Goal: Information Seeking & Learning: Learn about a topic

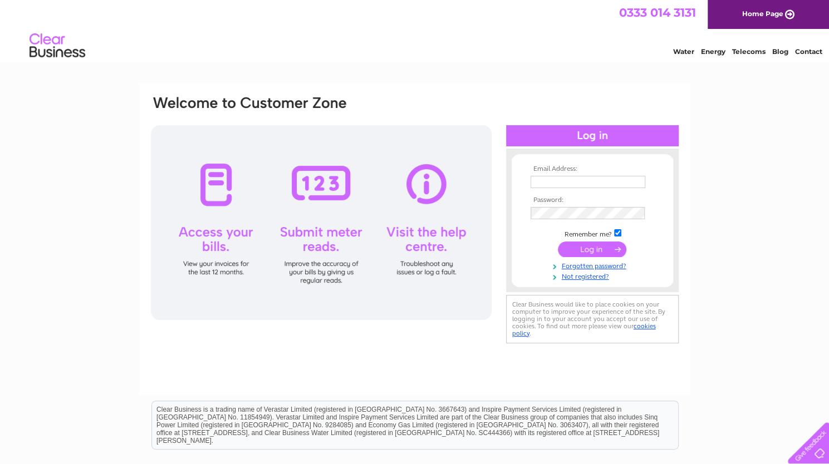
click at [564, 177] on input "text" at bounding box center [588, 182] width 115 height 12
type input "oakwoodpharmacy1@gmail.com"
click at [590, 266] on link "Forgotten password?" at bounding box center [594, 267] width 126 height 11
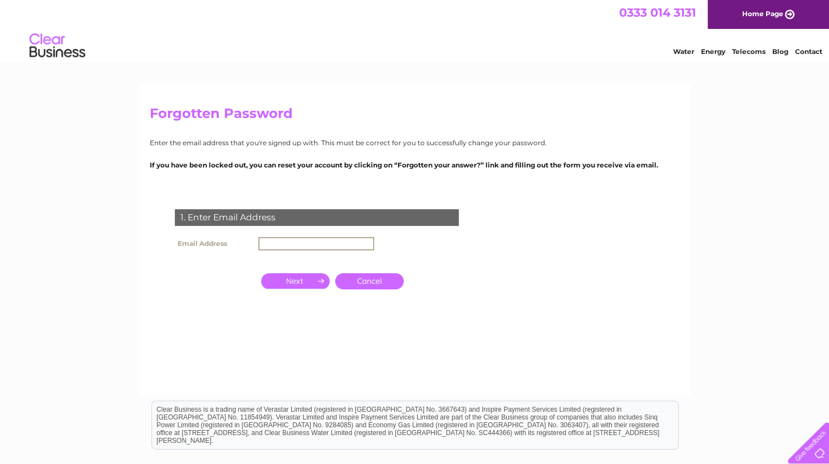
click at [307, 246] on input "text" at bounding box center [316, 243] width 116 height 13
type input "[EMAIL_ADDRESS][DOMAIN_NAME]"
click at [305, 281] on input "button" at bounding box center [295, 281] width 68 height 16
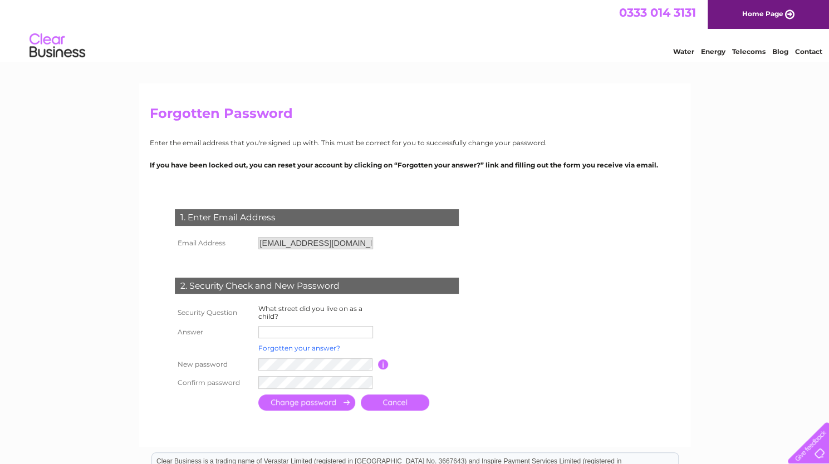
click at [308, 348] on link "Forgotten your answer?" at bounding box center [299, 348] width 82 height 8
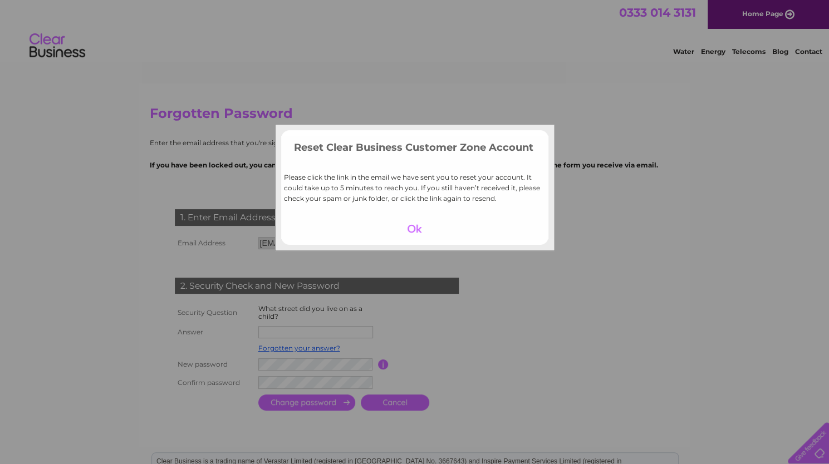
click at [415, 233] on div at bounding box center [414, 229] width 68 height 16
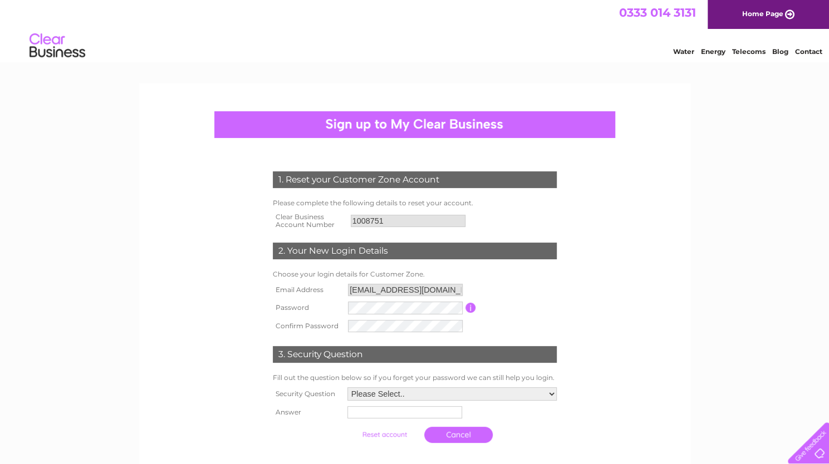
click at [429, 394] on select "Please Select.. In what town or city was your first job? In what town or city d…" at bounding box center [451, 394] width 209 height 13
select select "2"
click at [346, 389] on select "Please Select.. In what town or city was your first job? In what town or city d…" at bounding box center [451, 395] width 210 height 14
click at [439, 405] on tbody "Security Question Please Select.. In what town or city was your first job? In w…" at bounding box center [415, 417] width 290 height 64
click at [437, 411] on input "text" at bounding box center [405, 412] width 116 height 13
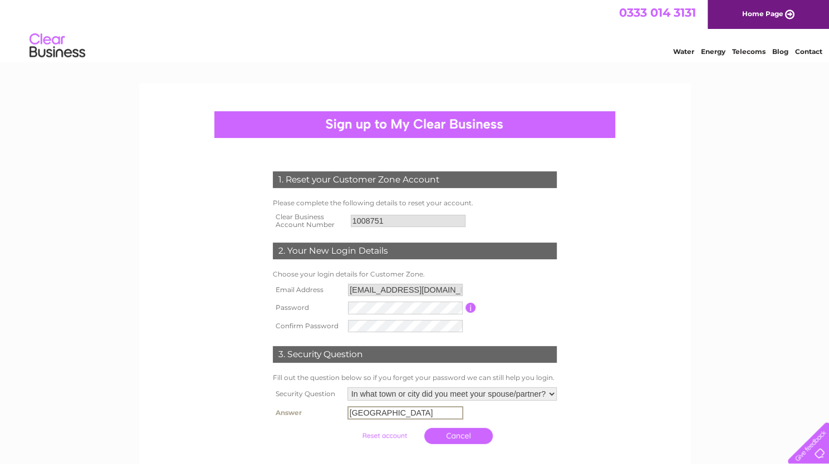
type input "leicester"
click at [392, 434] on input "submit" at bounding box center [384, 436] width 68 height 16
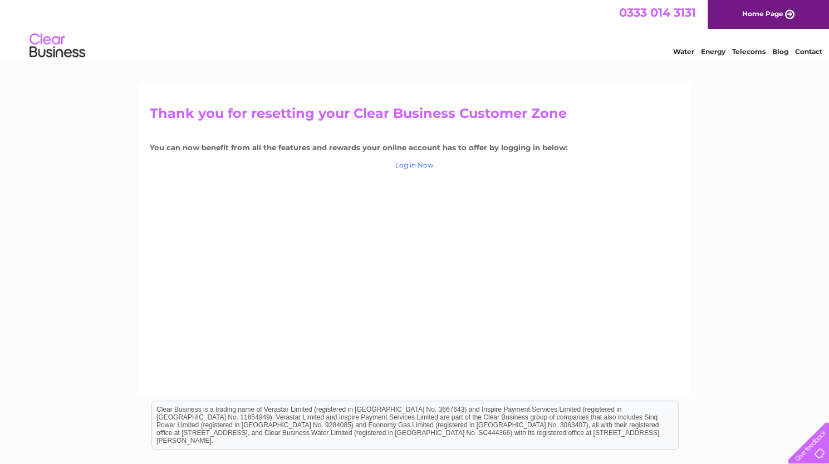
click at [419, 166] on link "Log in Now" at bounding box center [414, 165] width 38 height 8
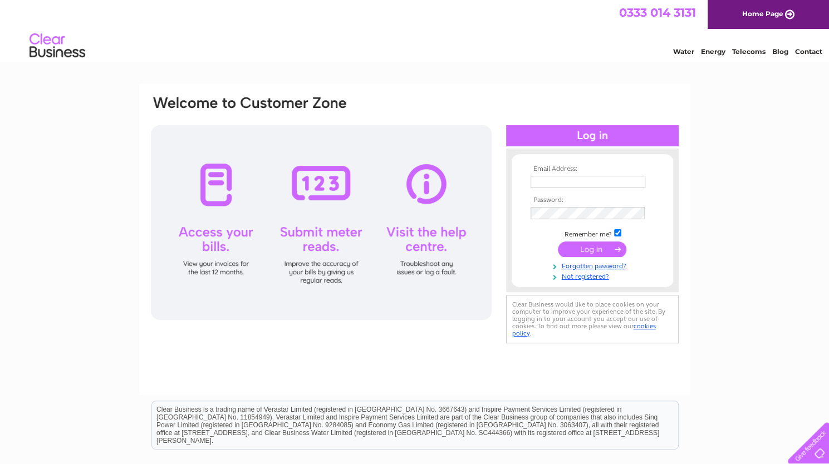
type input "[EMAIL_ADDRESS][DOMAIN_NAME]"
click at [580, 249] on input "submit" at bounding box center [592, 250] width 68 height 16
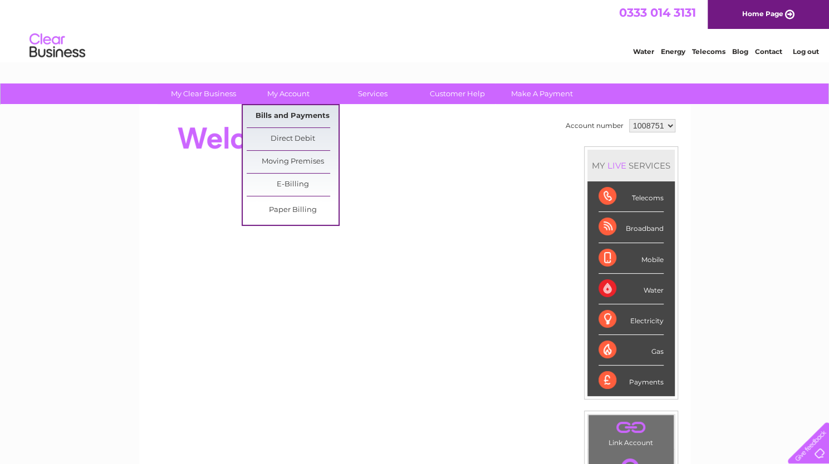
click at [287, 113] on link "Bills and Payments" at bounding box center [293, 116] width 92 height 22
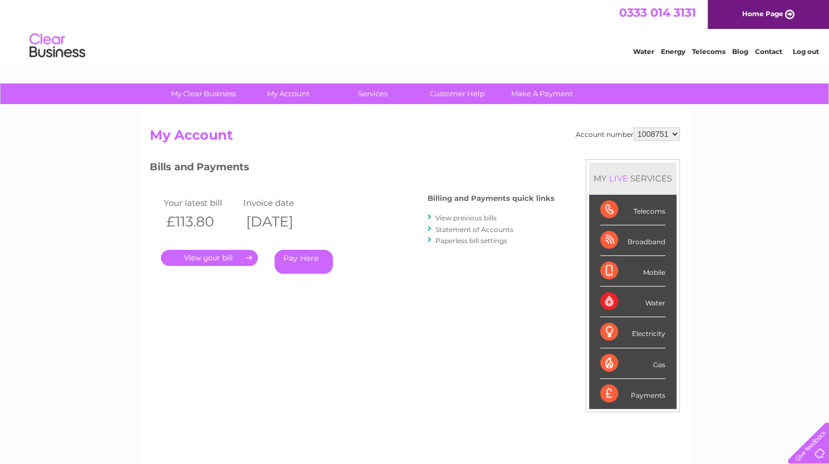
click at [225, 261] on link "." at bounding box center [209, 258] width 97 height 16
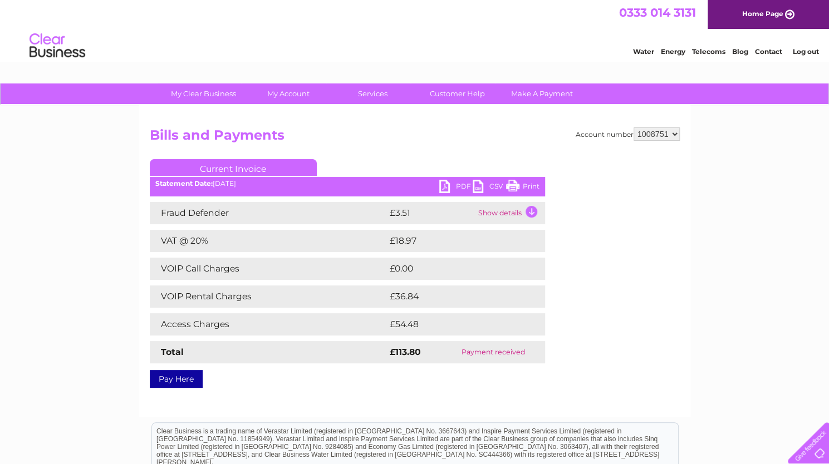
click at [532, 212] on td "Show details" at bounding box center [510, 213] width 70 height 22
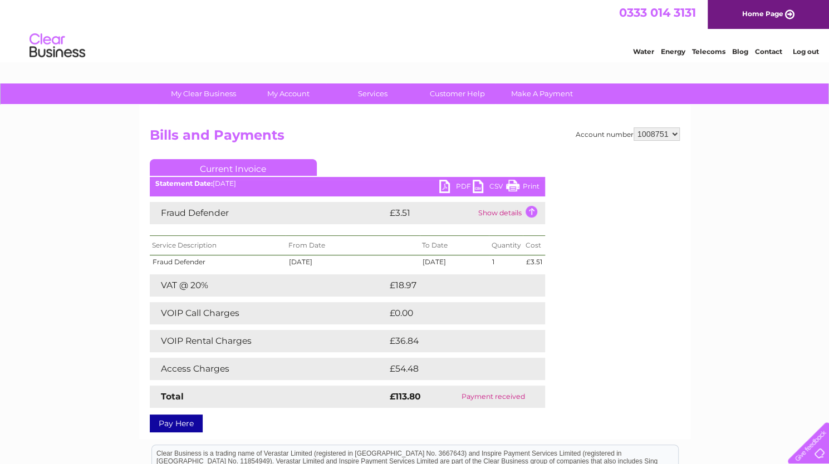
click at [233, 312] on td "VOIP Call Charges" at bounding box center [268, 313] width 237 height 22
click at [195, 346] on td "VOIP Rental Charges" at bounding box center [268, 341] width 237 height 22
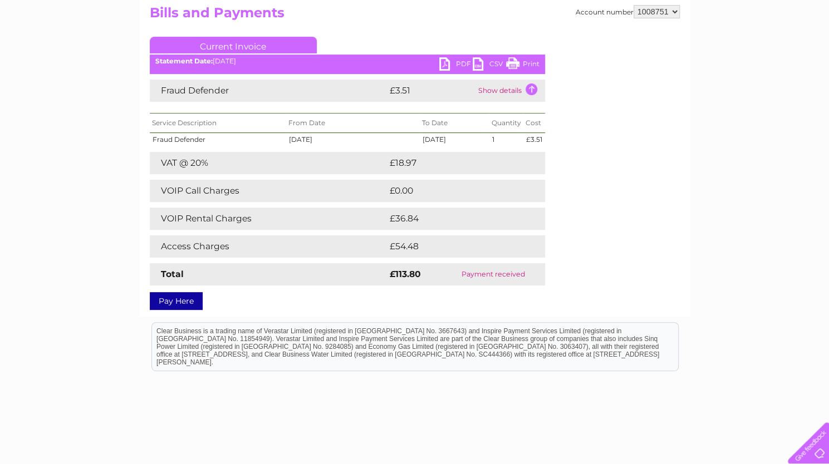
scroll to position [124, 0]
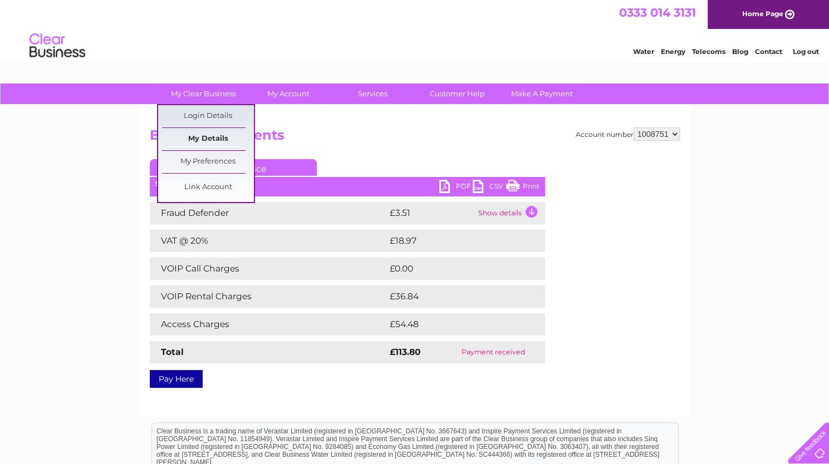
click at [205, 140] on link "My Details" at bounding box center [208, 139] width 92 height 22
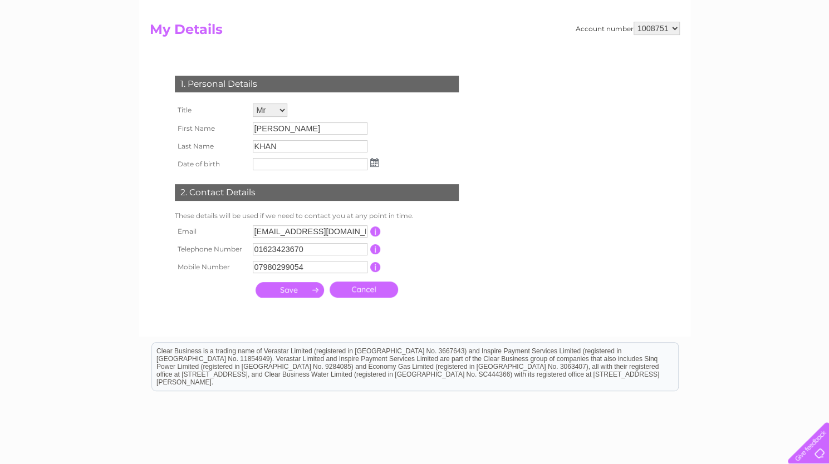
scroll to position [107, 0]
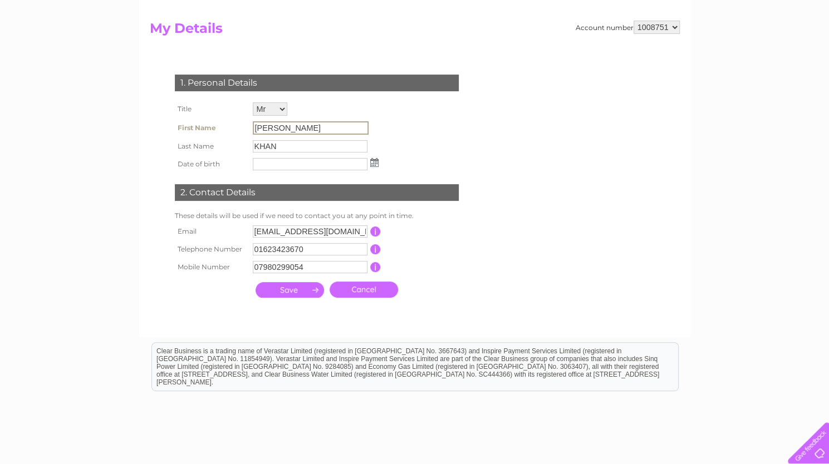
click at [335, 122] on input "Amjid Malik KHAN" at bounding box center [311, 127] width 116 height 13
click at [335, 122] on input "[PERSON_NAME]" at bounding box center [311, 127] width 116 height 13
click at [301, 139] on td "KHAN" at bounding box center [315, 147] width 131 height 18
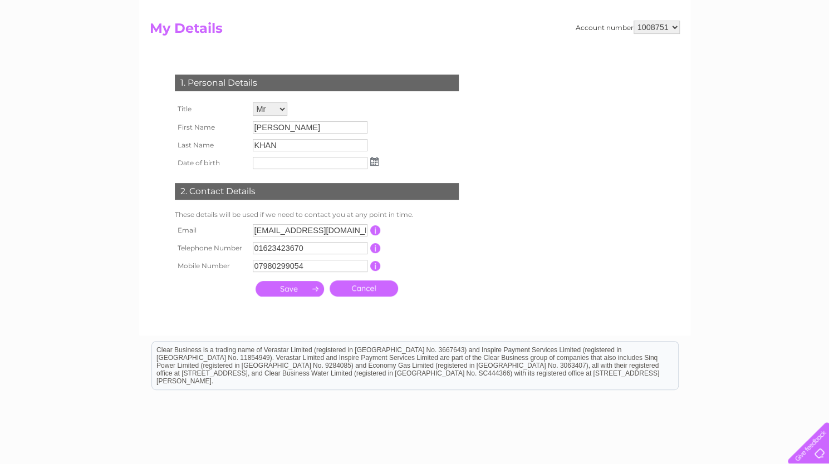
click at [298, 141] on input "KHAN" at bounding box center [310, 145] width 115 height 12
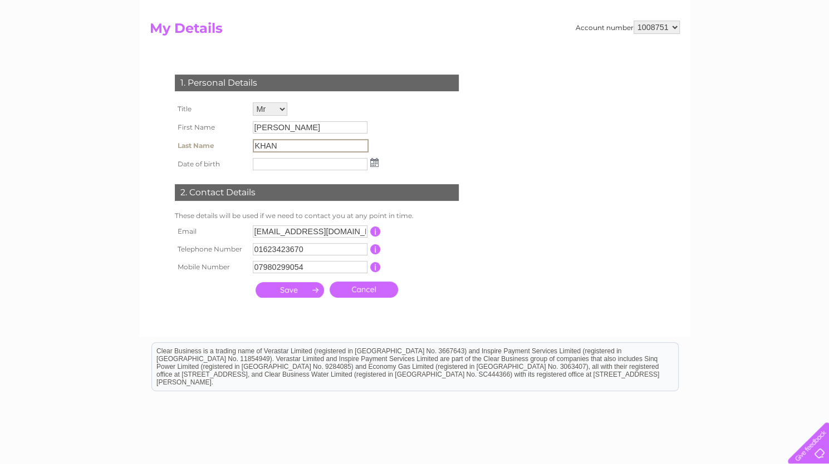
click at [265, 144] on input "KHAN" at bounding box center [311, 145] width 116 height 13
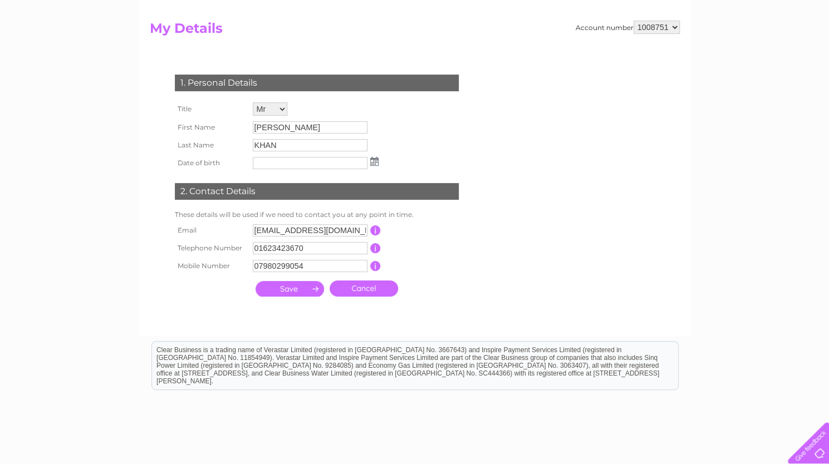
click at [423, 242] on td "This should be a valid landline telephone number starting with either 01, 02, 0…" at bounding box center [425, 248] width 89 height 18
click at [379, 292] on link "Cancel" at bounding box center [364, 289] width 68 height 16
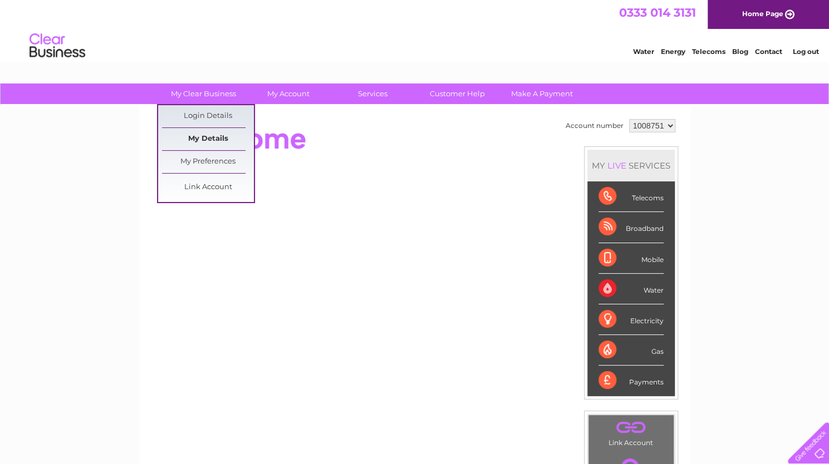
click at [216, 135] on link "My Details" at bounding box center [208, 139] width 92 height 22
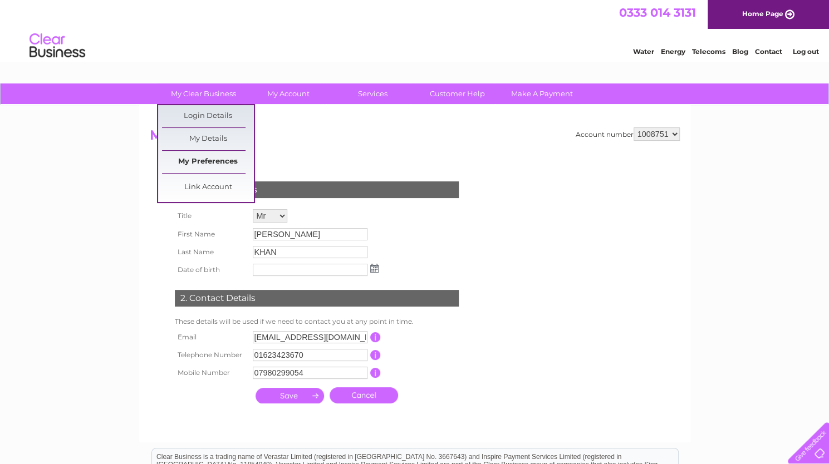
click at [213, 162] on link "My Preferences" at bounding box center [208, 162] width 92 height 22
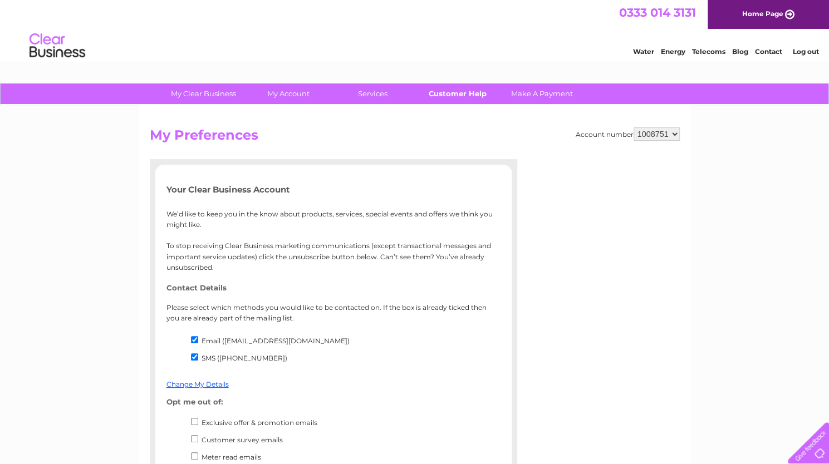
click at [454, 95] on link "Customer Help" at bounding box center [457, 94] width 92 height 21
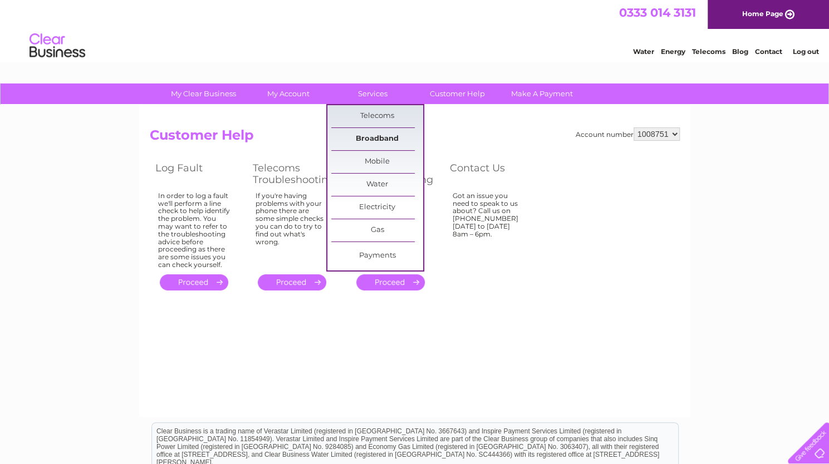
click at [380, 138] on link "Broadband" at bounding box center [377, 139] width 92 height 22
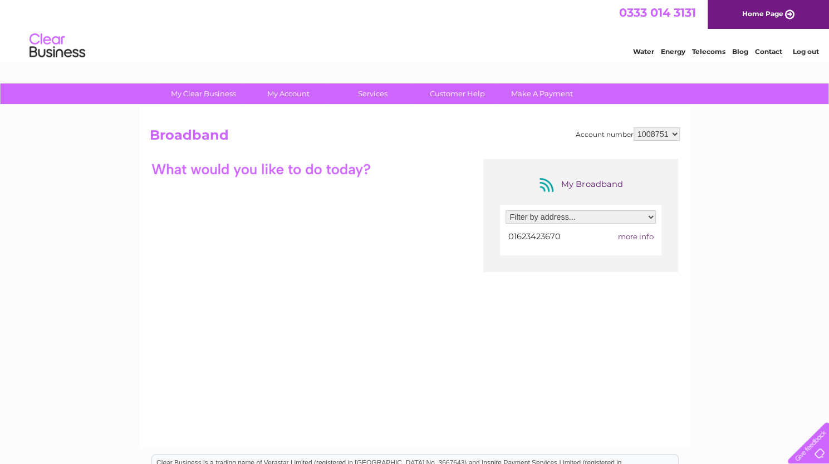
click at [578, 212] on select "Filter by address... [STREET_ADDRESS]" at bounding box center [581, 216] width 150 height 13
select select "1733744"
click at [506, 210] on select "Filter by address... 14 Church Street, Mansfield Woodhouse, Mansfield, Nottingh…" at bounding box center [581, 216] width 150 height 13
click at [635, 239] on span "more info" at bounding box center [635, 236] width 36 height 9
click at [634, 236] on span "more info" at bounding box center [635, 236] width 36 height 9
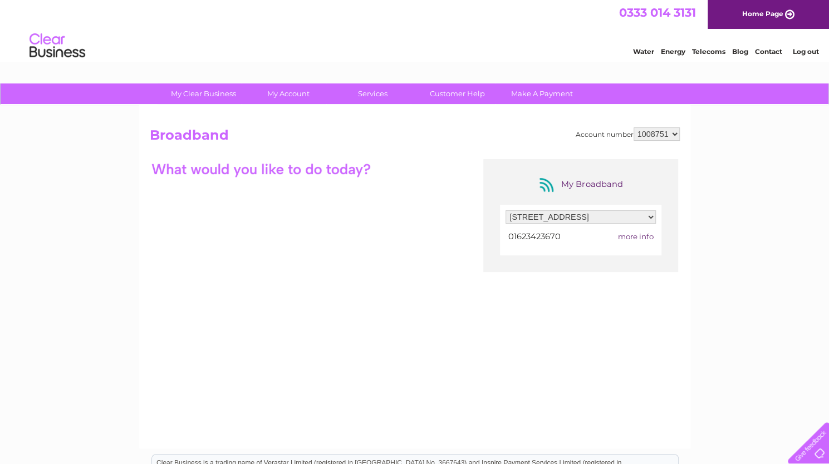
click at [628, 234] on span "more info" at bounding box center [635, 236] width 36 height 9
click at [545, 237] on span "01623423670" at bounding box center [534, 237] width 52 height 10
click at [643, 236] on span "more info" at bounding box center [635, 236] width 36 height 9
click at [630, 241] on td "more info" at bounding box center [625, 236] width 62 height 15
click at [640, 236] on span "more info" at bounding box center [635, 236] width 36 height 9
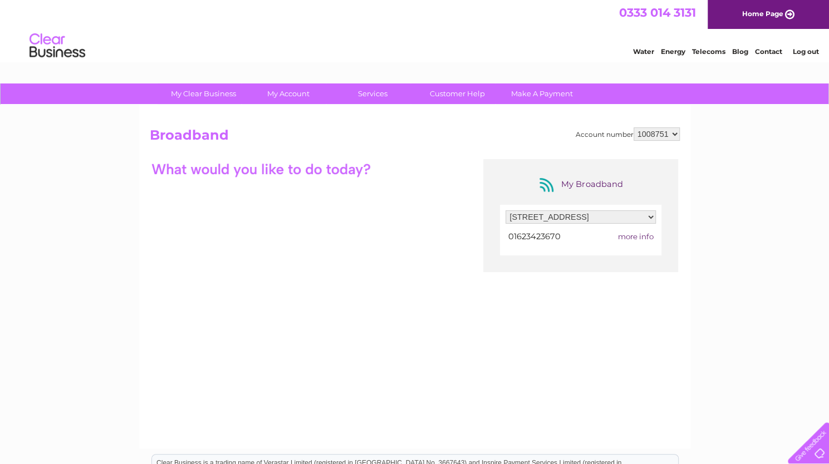
click at [658, 135] on select "1008751" at bounding box center [657, 134] width 46 height 13
click at [640, 237] on span "more info" at bounding box center [635, 236] width 36 height 9
